Goal: Information Seeking & Learning: Learn about a topic

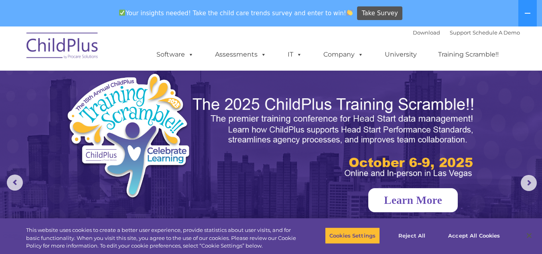
scroll to position [22, 0]
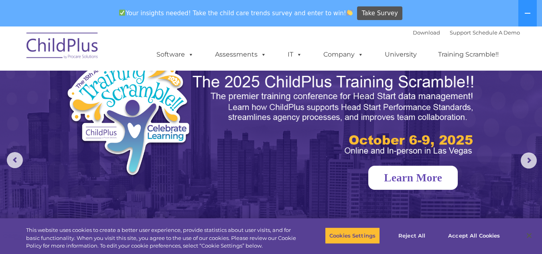
select select "MEDIUM"
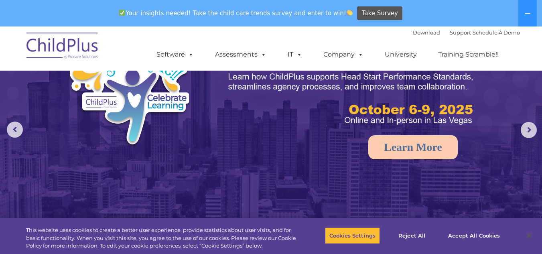
scroll to position [0, 0]
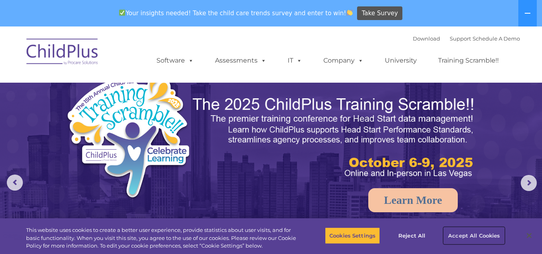
click at [471, 234] on button "Accept All Cookies" at bounding box center [473, 235] width 61 height 17
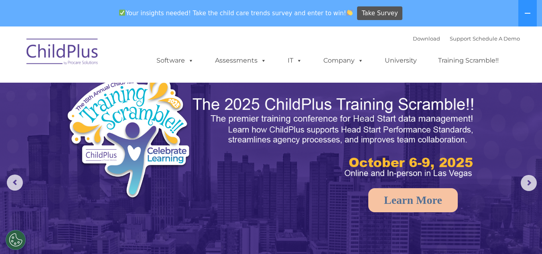
click at [471, 234] on img at bounding box center [271, 196] width 542 height 341
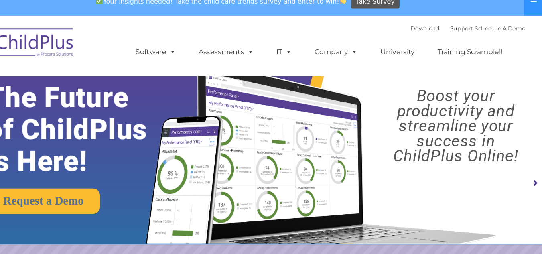
click at [423, 201] on img at bounding box center [327, 147] width 340 height 184
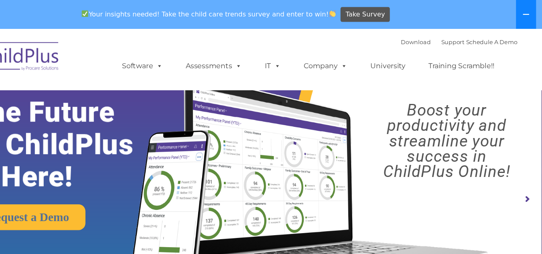
click at [527, 13] on icon at bounding box center [527, 13] width 6 height 1
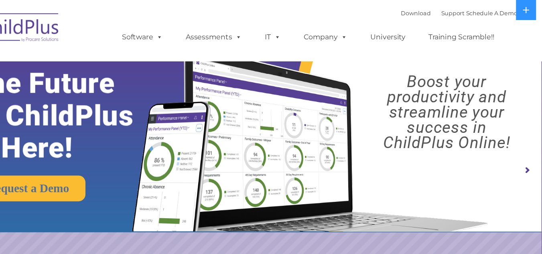
click at [522, 39] on nav "Download Support | Schedule A Demo  MENU MENU Software ChildPlus: The original…" at bounding box center [271, 28] width 542 height 56
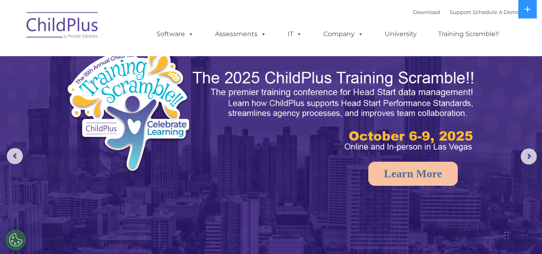
select select "MEDIUM"
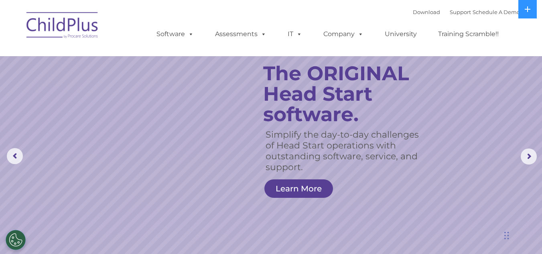
click at [4, 243] on rs-slide "Simplify the day-to-day challenges of Head Start operations with outstanding so…" at bounding box center [271, 156] width 542 height 313
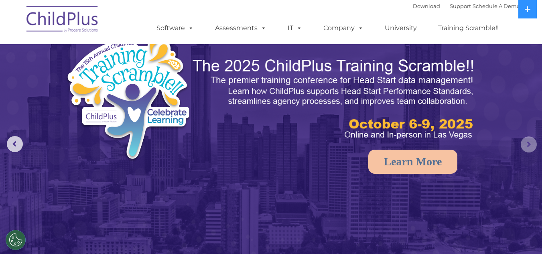
click at [528, 143] on rs-arrow at bounding box center [528, 144] width 16 height 16
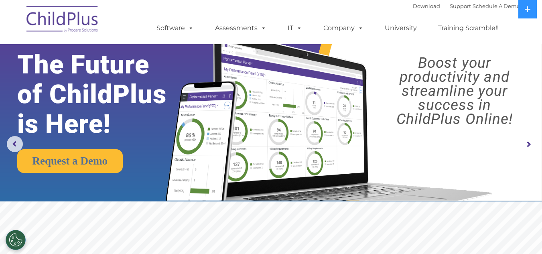
click at [528, 143] on rs-arrow at bounding box center [528, 144] width 16 height 16
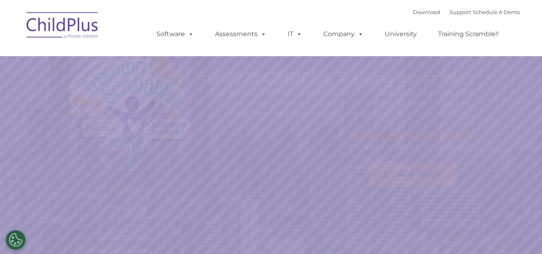
select select "MEDIUM"
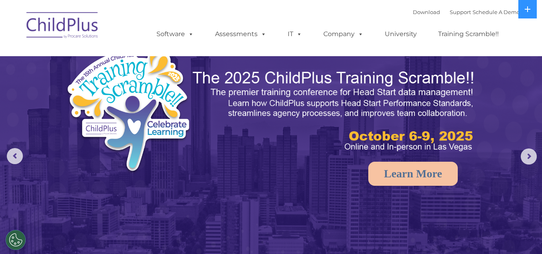
select select "MEDIUM"
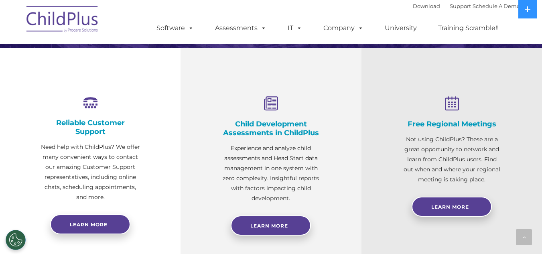
scroll to position [265, 0]
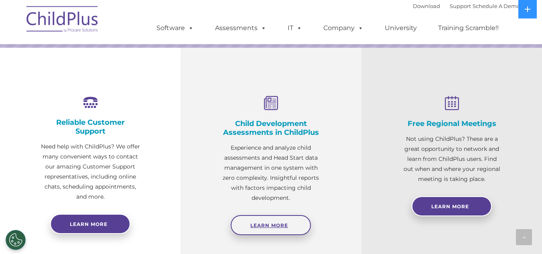
click at [257, 223] on span "Learn More" at bounding box center [269, 225] width 38 height 6
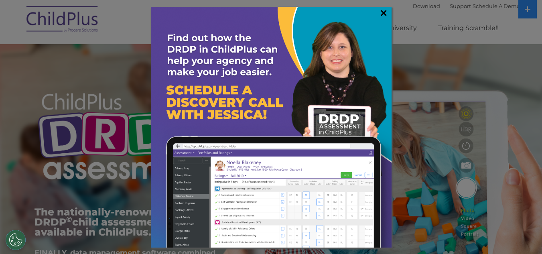
click at [381, 14] on link "×" at bounding box center [383, 13] width 9 height 8
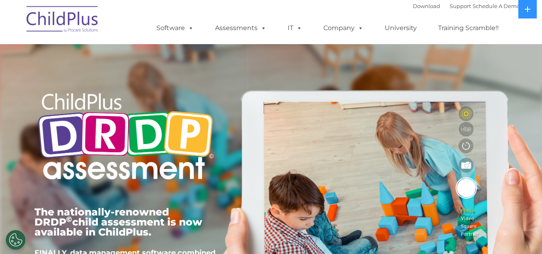
scroll to position [1, 0]
